Goal: Task Accomplishment & Management: Manage account settings

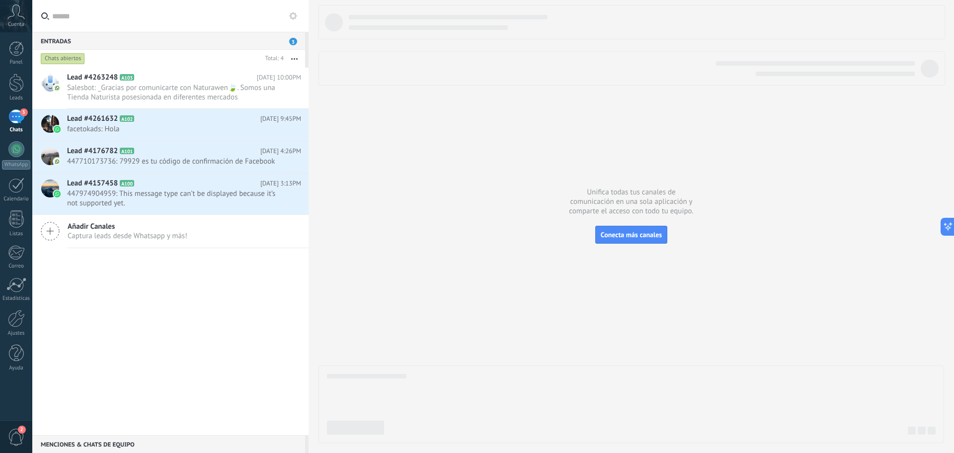
click at [17, 17] on icon at bounding box center [15, 11] width 17 height 15
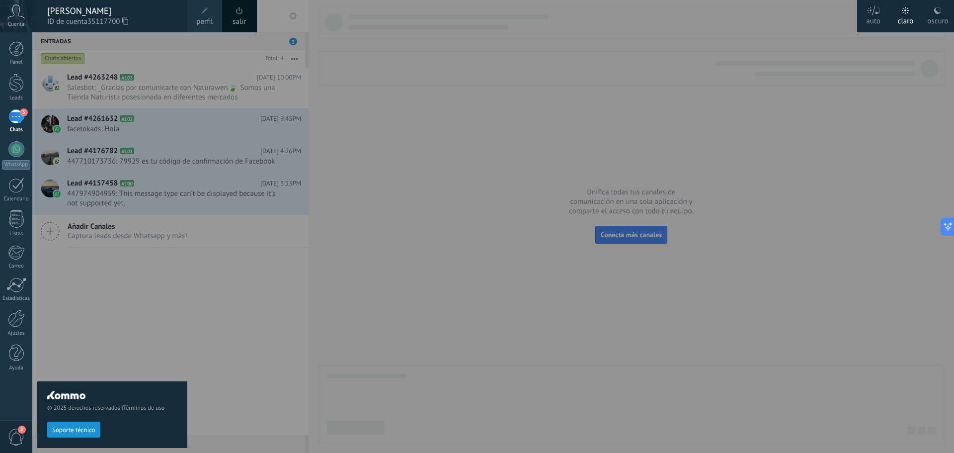
click at [177, 274] on div "© 2025 derechos reservados | Términos de uso Soporte técnico" at bounding box center [112, 242] width 150 height 420
click at [194, 309] on div at bounding box center [509, 226] width 954 height 453
click at [224, 305] on div at bounding box center [509, 226] width 954 height 453
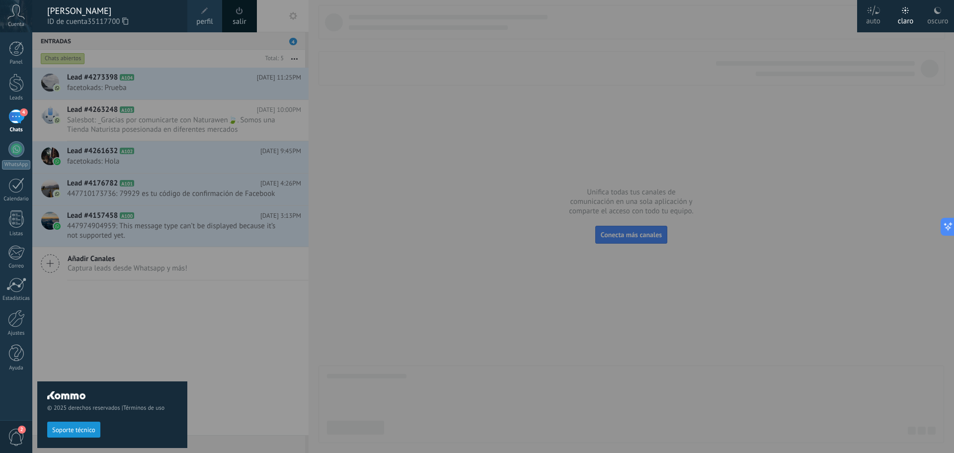
click at [141, 88] on div "© 2025 derechos reservados | Términos de uso Soporte técnico" at bounding box center [112, 242] width 150 height 420
click at [424, 195] on div at bounding box center [509, 226] width 954 height 453
click at [214, 351] on div at bounding box center [509, 226] width 954 height 453
click at [153, 25] on span "ID de cuenta 35117700" at bounding box center [112, 21] width 130 height 11
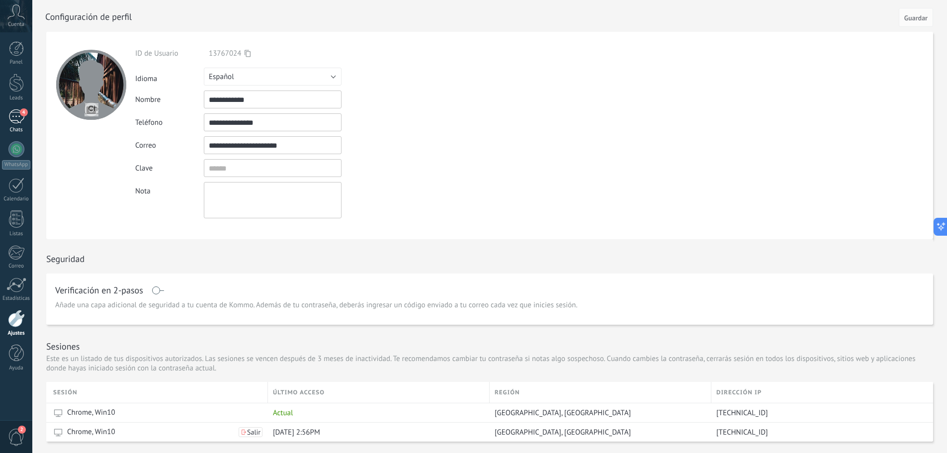
click at [20, 117] on div "4" at bounding box center [16, 116] width 16 height 14
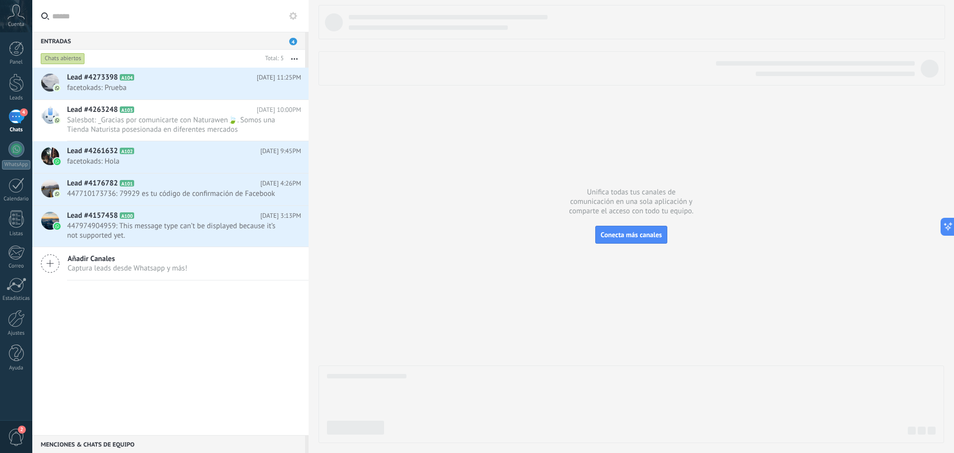
click at [261, 314] on div "Lead #4273398 A104 [DATE] 11:25PM facetokads: [GEOGRAPHIC_DATA] Lead #4263248 A…" at bounding box center [170, 251] width 276 height 367
click at [16, 16] on icon at bounding box center [15, 11] width 17 height 15
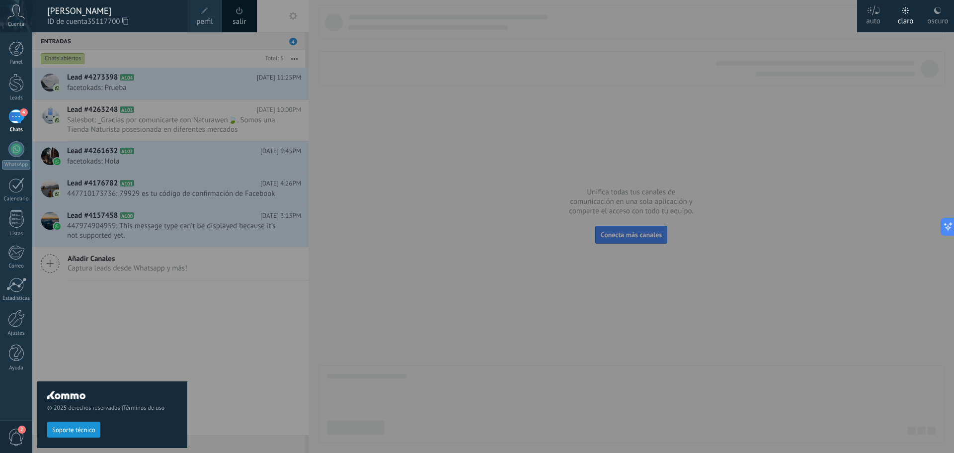
click at [210, 16] on span at bounding box center [204, 10] width 11 height 11
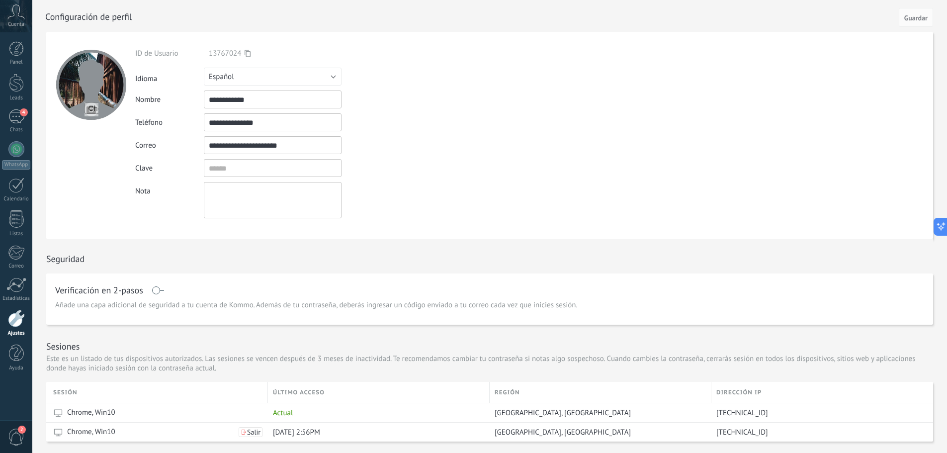
drag, startPoint x: 298, startPoint y: 147, endPoint x: 210, endPoint y: 146, distance: 87.5
click at [209, 146] on input "**********" at bounding box center [273, 145] width 138 height 18
click at [15, 15] on icon at bounding box center [15, 11] width 17 height 15
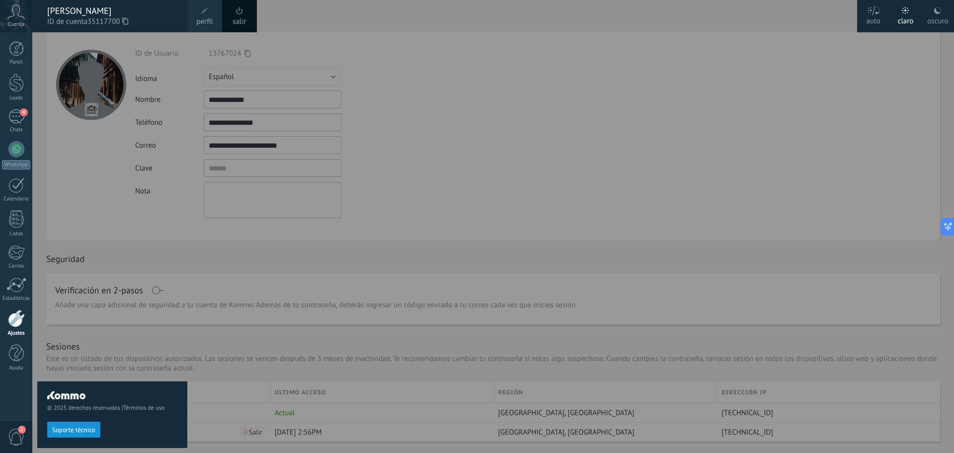
click at [237, 14] on span at bounding box center [239, 10] width 7 height 7
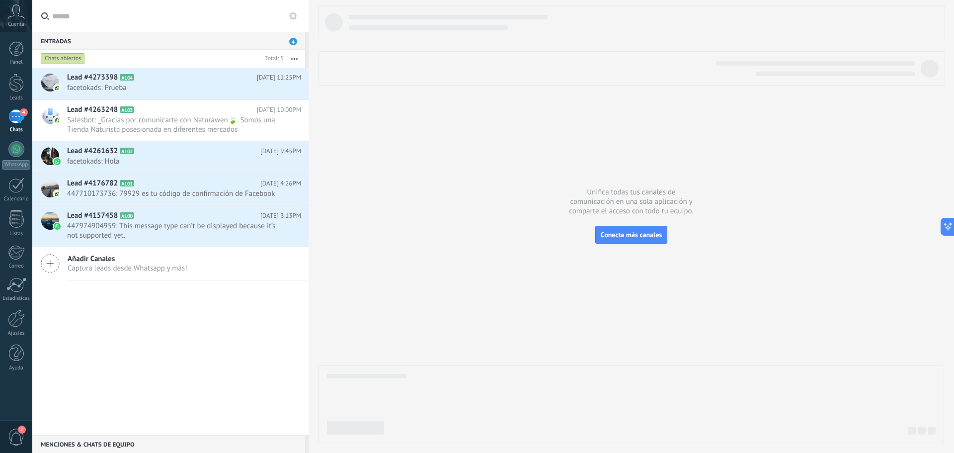
click at [16, 20] on div "Cuenta" at bounding box center [16, 16] width 32 height 32
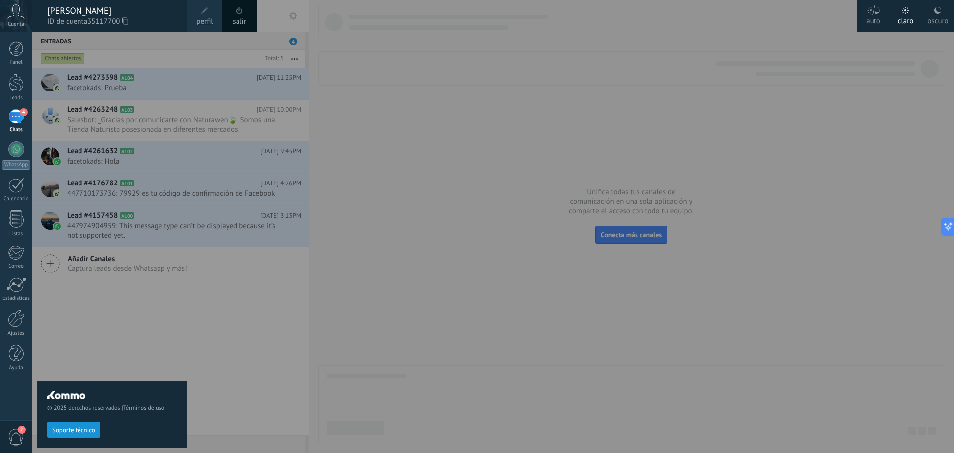
click at [196, 19] on link "perfil" at bounding box center [204, 16] width 35 height 32
